Goal: Find specific page/section: Find specific page/section

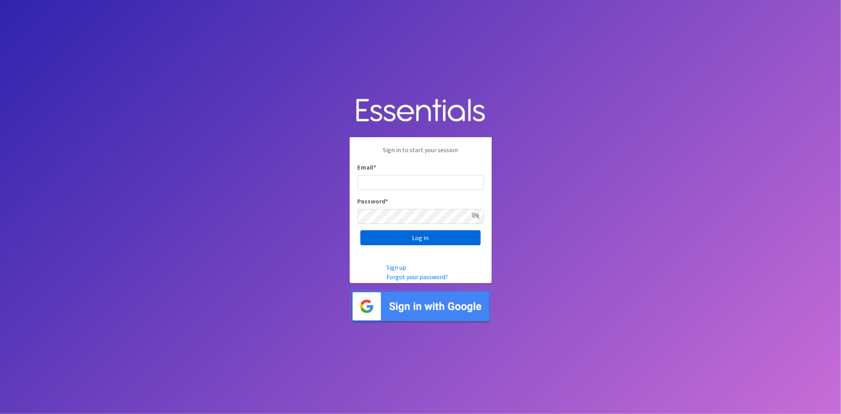
type input "analisacantu@austindiapers.org"
click at [374, 234] on input "Log in" at bounding box center [420, 237] width 120 height 15
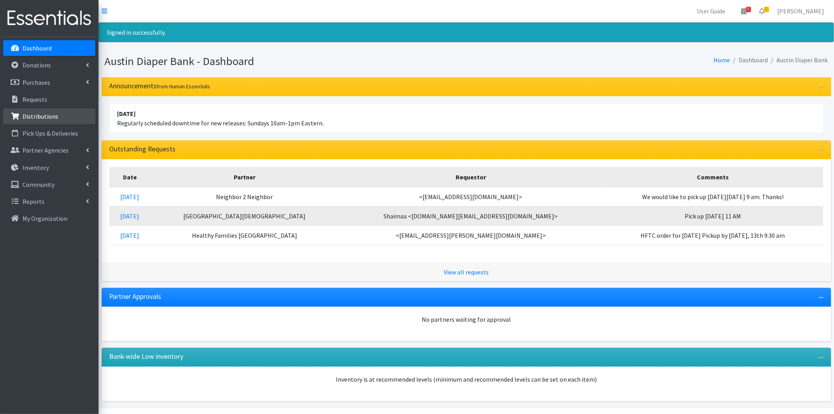
click at [69, 113] on link "Distributions" at bounding box center [49, 116] width 92 height 16
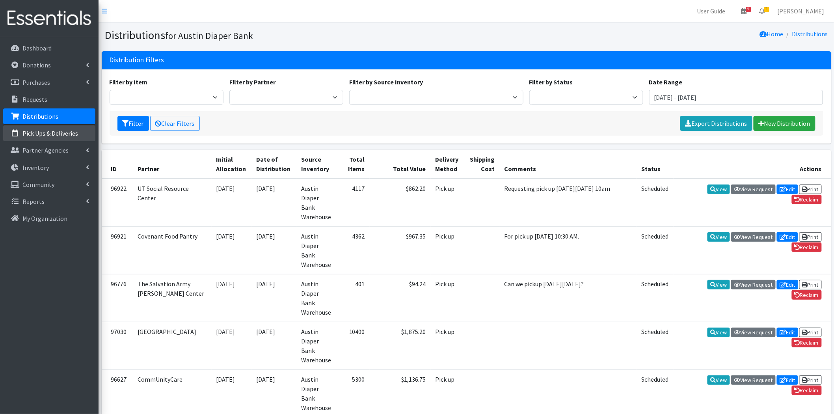
click at [44, 136] on p "Pick Ups & Deliveries" at bounding box center [50, 133] width 56 height 8
